Goal: Information Seeking & Learning: Learn about a topic

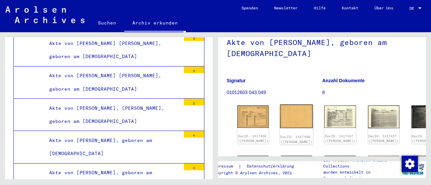
scroll to position [67, 0]
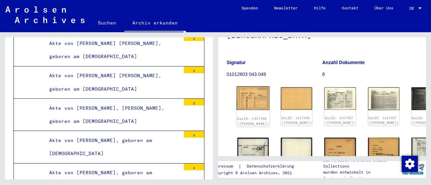
click at [241, 98] on img at bounding box center [253, 99] width 33 height 24
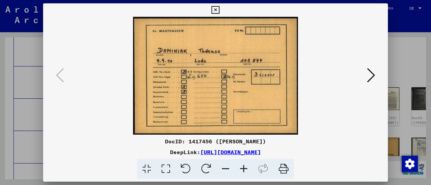
click at [371, 77] on icon at bounding box center [371, 75] width 8 height 16
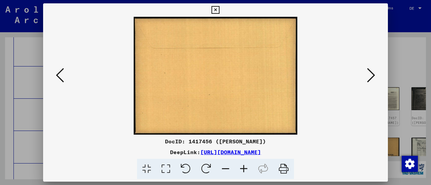
click at [371, 77] on icon at bounding box center [371, 75] width 8 height 16
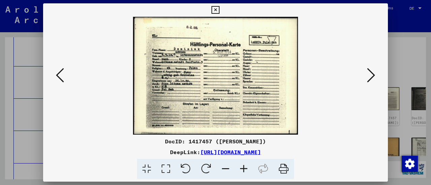
click at [224, 95] on img at bounding box center [215, 76] width 299 height 118
click at [244, 170] on icon at bounding box center [244, 169] width 18 height 21
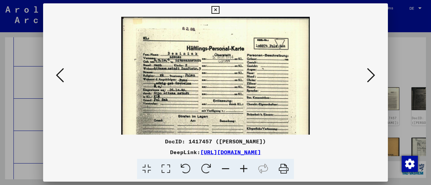
click at [244, 170] on icon at bounding box center [244, 169] width 18 height 21
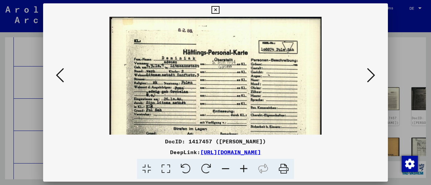
click at [244, 170] on icon at bounding box center [244, 169] width 18 height 21
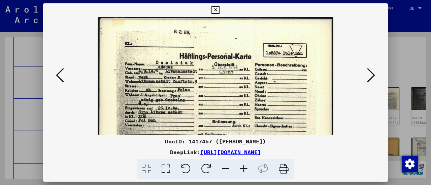
click at [244, 170] on icon at bounding box center [244, 169] width 18 height 21
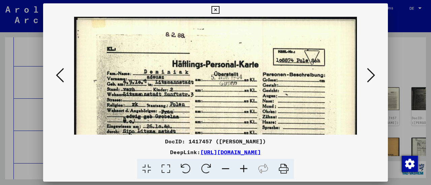
click at [373, 75] on icon at bounding box center [371, 75] width 8 height 16
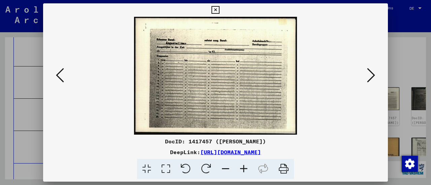
click at [373, 75] on icon at bounding box center [371, 75] width 8 height 16
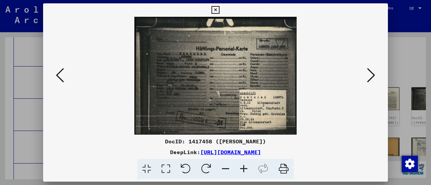
click at [370, 74] on icon at bounding box center [371, 75] width 8 height 16
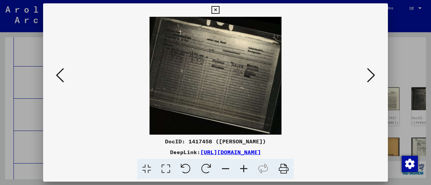
click at [370, 74] on icon at bounding box center [371, 75] width 8 height 16
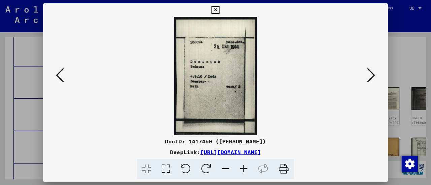
click at [370, 79] on icon at bounding box center [371, 75] width 8 height 16
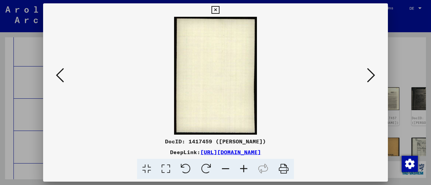
click at [401, 60] on div at bounding box center [215, 92] width 431 height 185
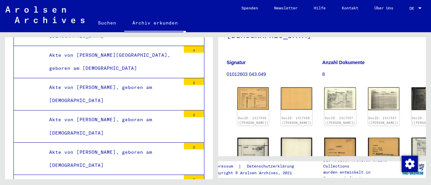
scroll to position [19373, 0]
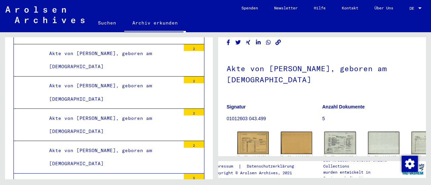
scroll to position [34, 0]
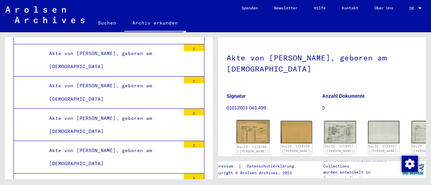
click at [246, 129] on img at bounding box center [253, 133] width 33 height 24
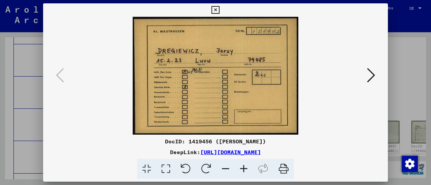
click at [372, 76] on icon at bounding box center [371, 75] width 8 height 16
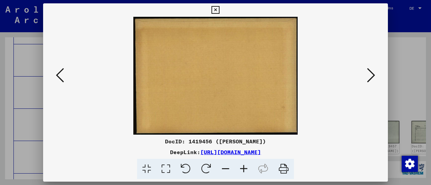
click at [372, 76] on icon at bounding box center [371, 75] width 8 height 16
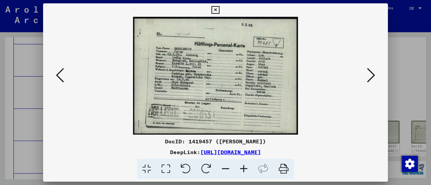
click at [370, 76] on icon at bounding box center [371, 75] width 8 height 16
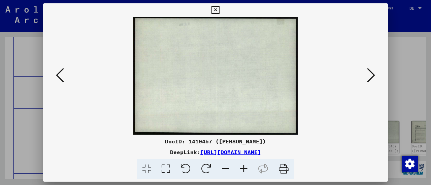
click at [370, 76] on icon at bounding box center [371, 75] width 8 height 16
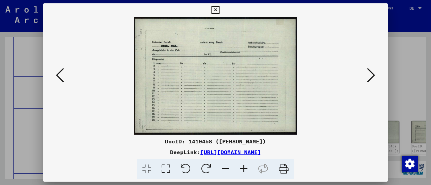
click at [370, 76] on icon at bounding box center [371, 75] width 8 height 16
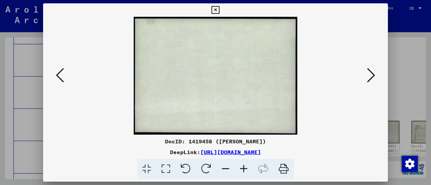
click at [370, 76] on icon at bounding box center [371, 75] width 8 height 16
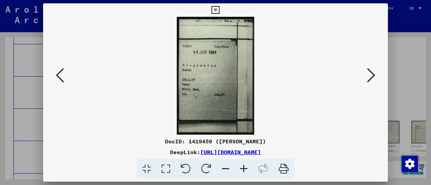
click at [370, 76] on icon at bounding box center [371, 75] width 8 height 16
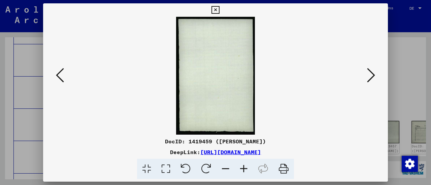
click at [370, 76] on icon at bounding box center [371, 75] width 8 height 16
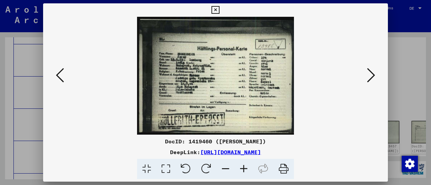
click at [370, 76] on icon at bounding box center [371, 75] width 8 height 16
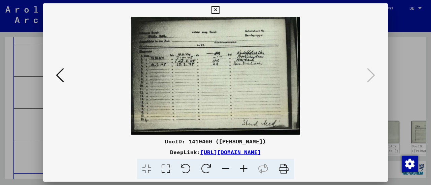
click at [407, 23] on div at bounding box center [215, 92] width 431 height 185
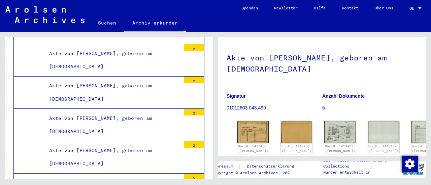
click at [393, 80] on h1 "Akte von [PERSON_NAME], geboren am [DEMOGRAPHIC_DATA]" at bounding box center [322, 62] width 191 height 41
